Goal: Information Seeking & Learning: Learn about a topic

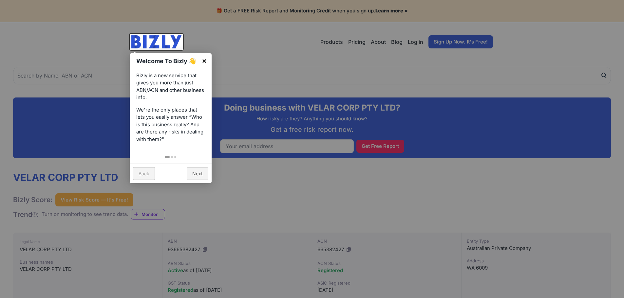
click at [204, 61] on link "×" at bounding box center [204, 60] width 15 height 15
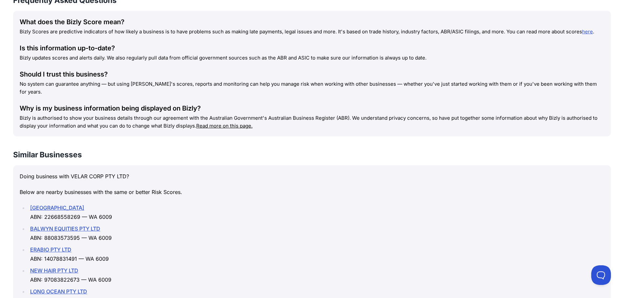
scroll to position [713, 0]
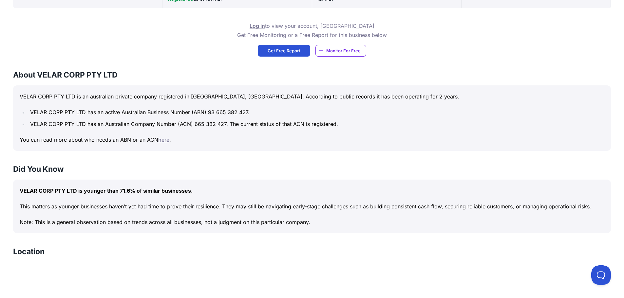
scroll to position [327, 0]
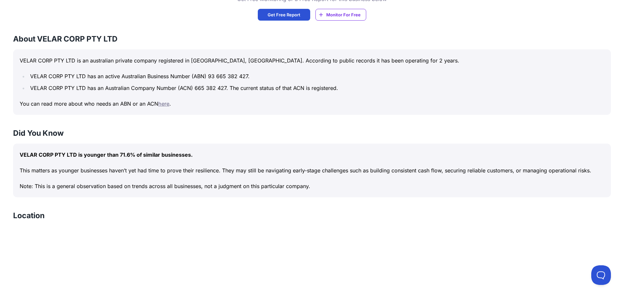
drag, startPoint x: 240, startPoint y: 133, endPoint x: 206, endPoint y: 140, distance: 34.4
click at [204, 140] on div "Did You Know VELAR CORP PTY LTD is younger than 71.6% of similar businesses. Th…" at bounding box center [312, 162] width 598 height 69
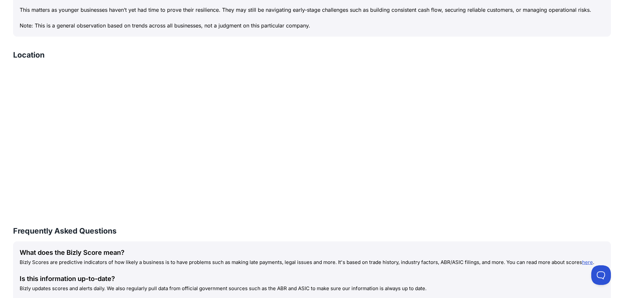
scroll to position [546, 0]
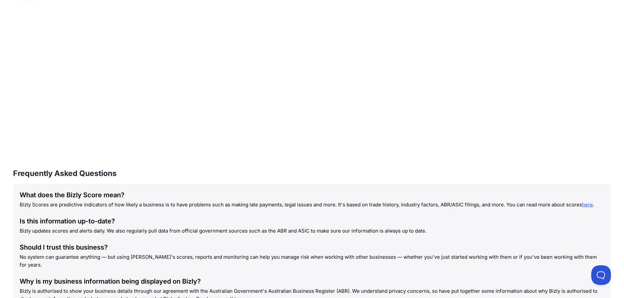
click at [196, 235] on p "Bizly updates scores and alerts daily. We also regularly pull data from officia…" at bounding box center [312, 231] width 585 height 8
